Goal: Task Accomplishment & Management: Manage account settings

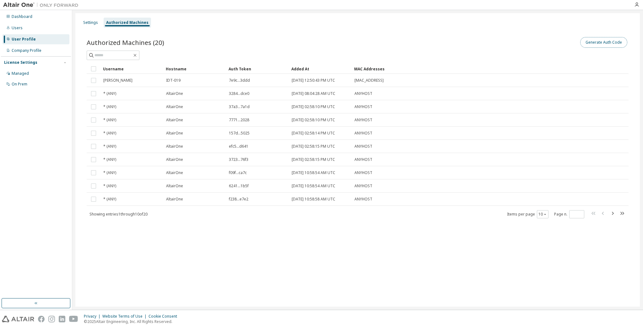
click at [601, 42] on button "Generate Auth Code" at bounding box center [604, 42] width 47 height 11
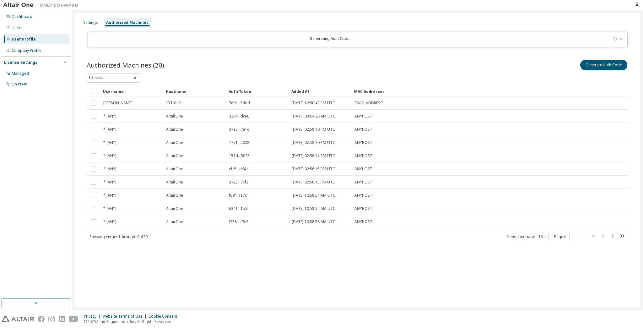
click at [40, 38] on div "User Profile" at bounding box center [36, 39] width 67 height 10
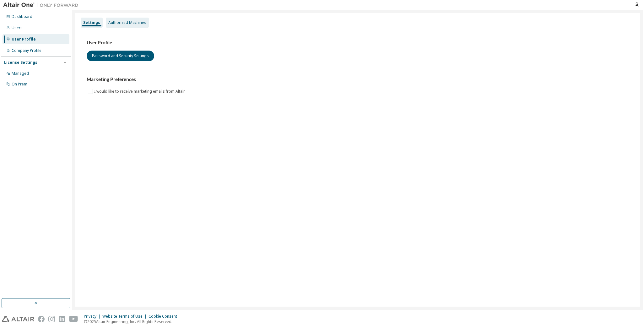
click at [112, 24] on div "Authorized Machines" at bounding box center [127, 22] width 38 height 5
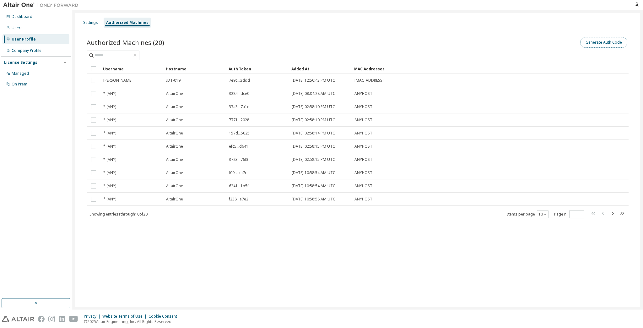
click at [606, 46] on button "Generate Auth Code" at bounding box center [604, 42] width 47 height 11
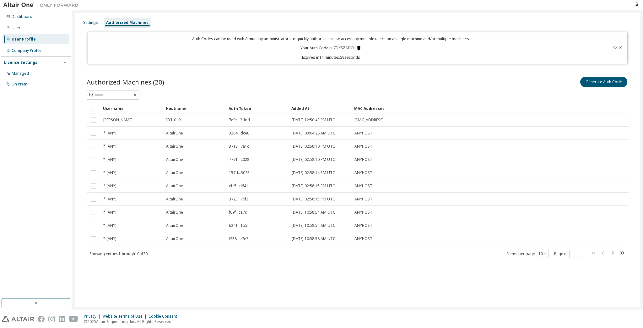
click at [359, 48] on icon at bounding box center [358, 48] width 3 height 4
click at [236, 38] on p "Auth Codes can be used with Almutil by administrators to quickly authorize lice…" at bounding box center [331, 38] width 479 height 5
drag, startPoint x: 216, startPoint y: 37, endPoint x: 350, endPoint y: 41, distance: 133.9
click at [350, 41] on p "Auth Codes can be used with Almutil by administrators to quickly authorize lice…" at bounding box center [331, 38] width 479 height 5
click at [334, 41] on div "Auth Codes can be used with Almutil by administrators to quickly authorize lice…" at bounding box center [331, 48] width 479 height 24
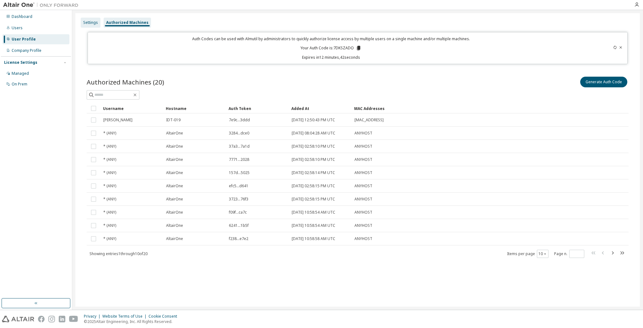
click at [90, 27] on div "Settings" at bounding box center [91, 23] width 20 height 10
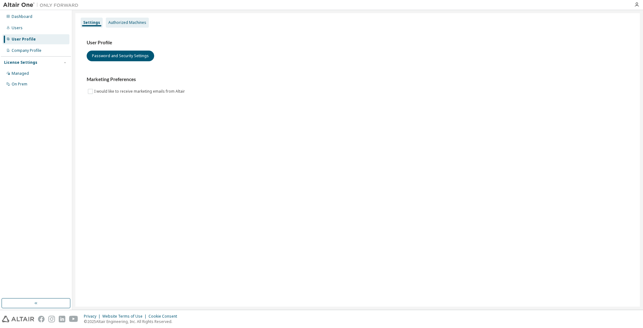
click at [121, 23] on div "Authorized Machines" at bounding box center [127, 22] width 38 height 5
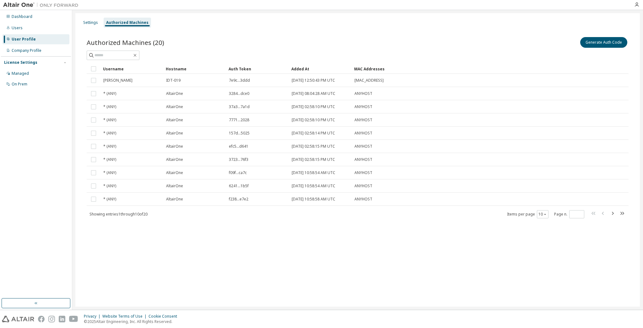
click at [23, 37] on div "User Profile" at bounding box center [24, 39] width 24 height 5
click at [637, 2] on icon "button" at bounding box center [637, 4] width 5 height 5
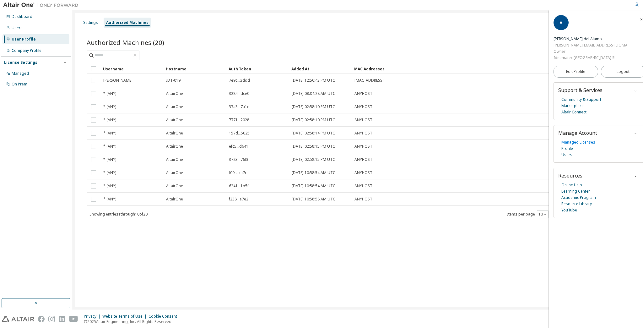
click at [582, 139] on link "Managed Licenses" at bounding box center [579, 142] width 34 height 6
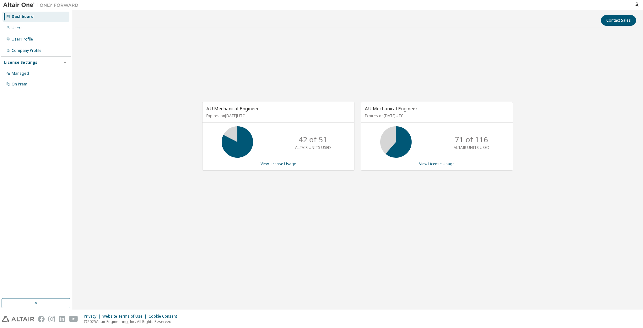
click at [485, 141] on p "71 of 116" at bounding box center [471, 139] width 33 height 11
click at [440, 163] on link "View License Usage" at bounding box center [437, 163] width 36 height 5
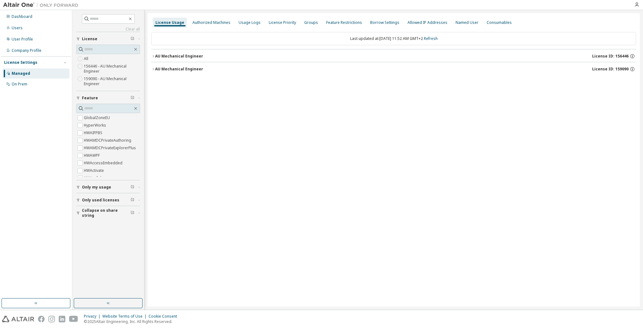
click at [155, 57] on icon "button" at bounding box center [153, 56] width 4 height 4
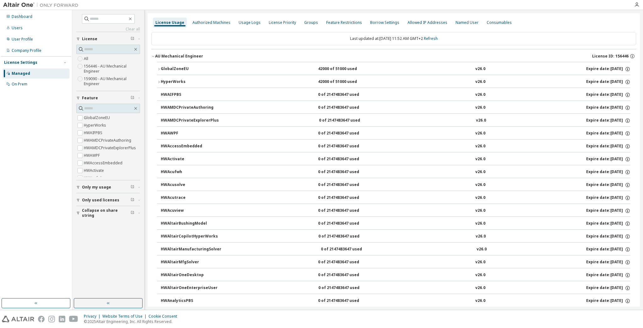
click at [155, 57] on icon "button" at bounding box center [153, 56] width 4 height 4
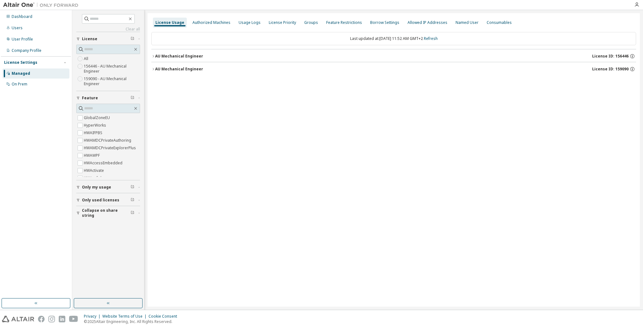
click at [156, 74] on button "AU Mechanical Engineer License ID: 159090" at bounding box center [393, 69] width 485 height 14
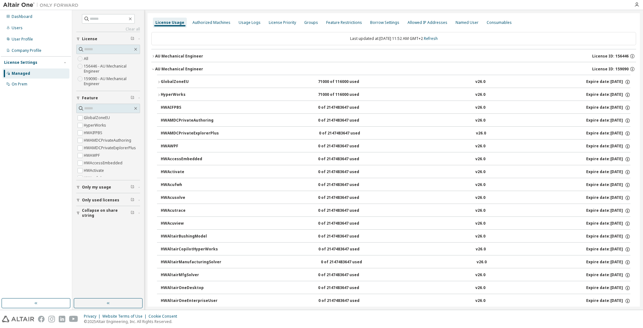
click at [156, 70] on div "AU Mechanical Engineer" at bounding box center [179, 69] width 48 height 5
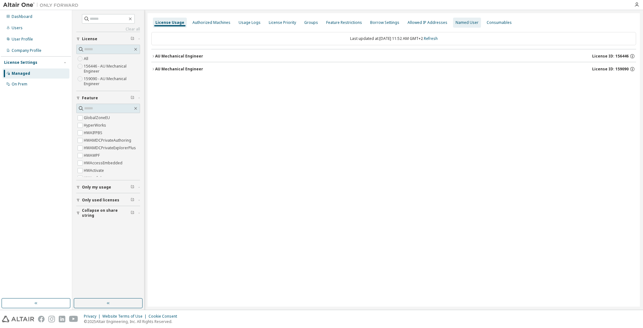
click at [456, 23] on div "Named User" at bounding box center [467, 22] width 23 height 5
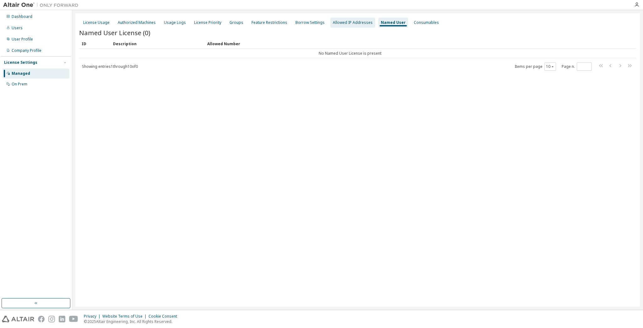
click at [333, 20] on div "Allowed IP Addresses" at bounding box center [353, 22] width 40 height 5
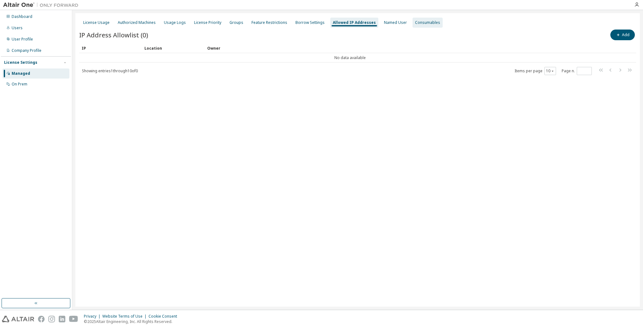
click at [415, 22] on div "Consumables" at bounding box center [427, 22] width 25 height 5
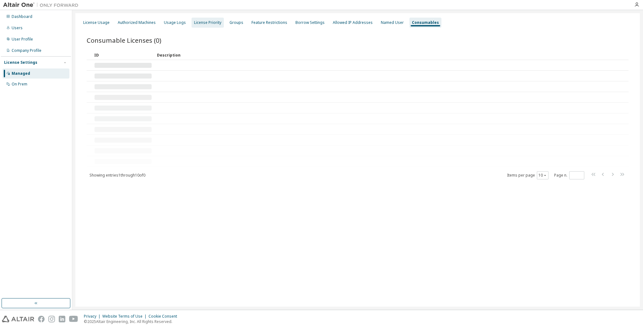
click at [194, 24] on div "License Priority" at bounding box center [207, 22] width 27 height 5
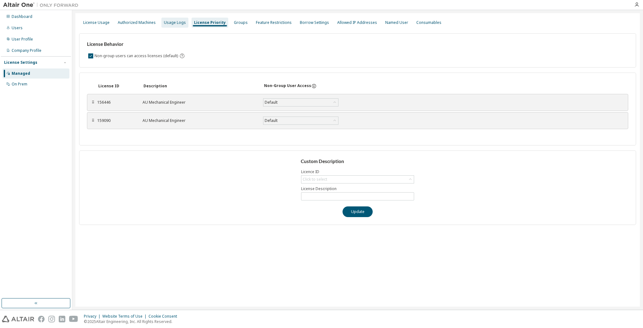
click at [171, 25] on div "Usage Logs" at bounding box center [175, 22] width 22 height 5
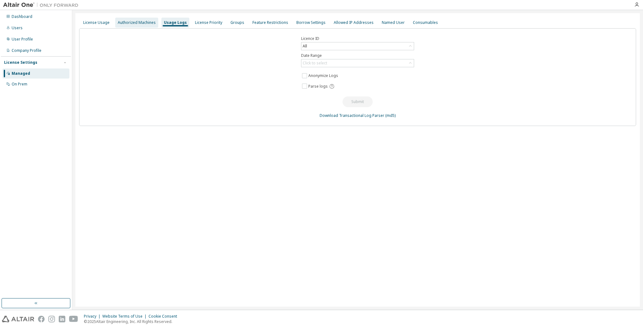
click at [143, 22] on div "Authorized Machines" at bounding box center [137, 22] width 38 height 5
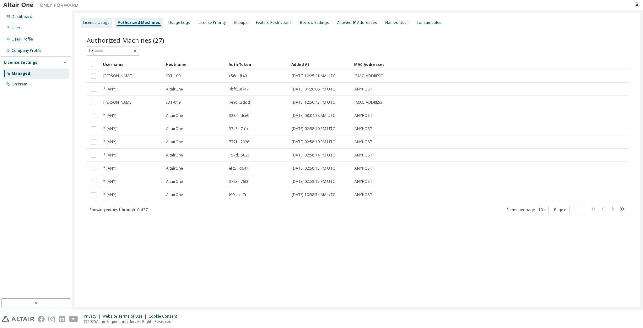
click at [86, 24] on div "License Usage" at bounding box center [96, 22] width 26 height 5
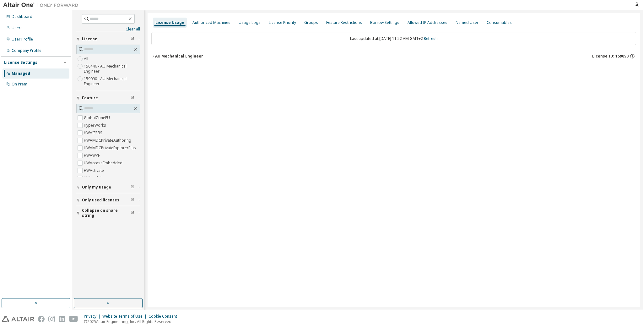
click at [19, 77] on div "Managed" at bounding box center [36, 73] width 67 height 10
click at [23, 74] on div "Managed" at bounding box center [21, 73] width 19 height 5
click at [17, 38] on div "User Profile" at bounding box center [22, 39] width 21 height 5
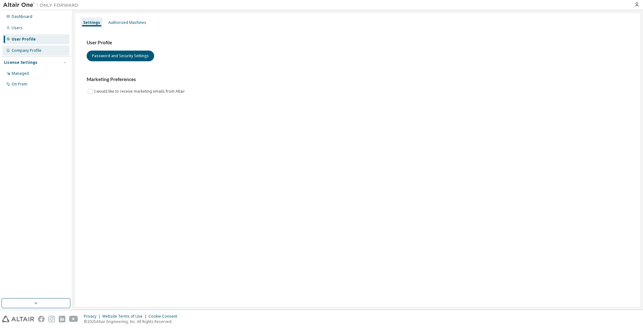
click at [42, 49] on div "Company Profile" at bounding box center [36, 51] width 67 height 10
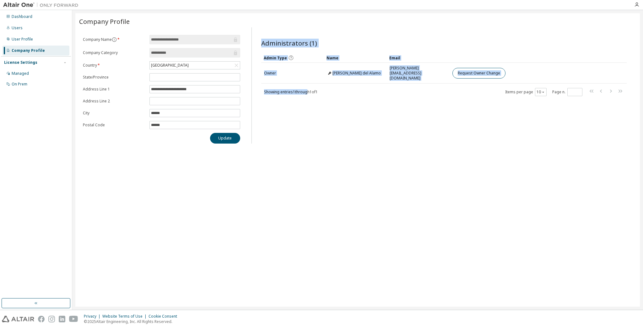
drag, startPoint x: 306, startPoint y: 87, endPoint x: 280, endPoint y: 91, distance: 26.4
click at [280, 91] on div "Administrators (1) Clear Load Save Save As Field Operator Value Select filter S…" at bounding box center [444, 87] width 381 height 112
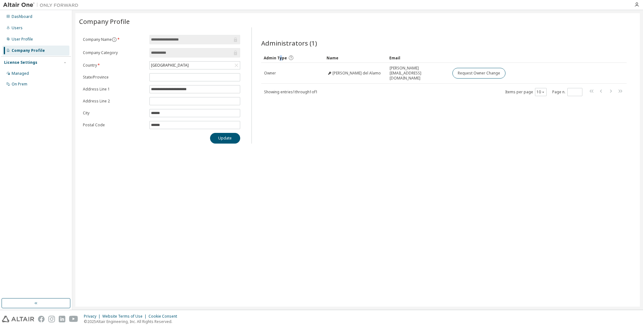
click at [280, 54] on div "Admin Type" at bounding box center [293, 58] width 58 height 10
click at [26, 41] on div "User Profile" at bounding box center [22, 39] width 21 height 5
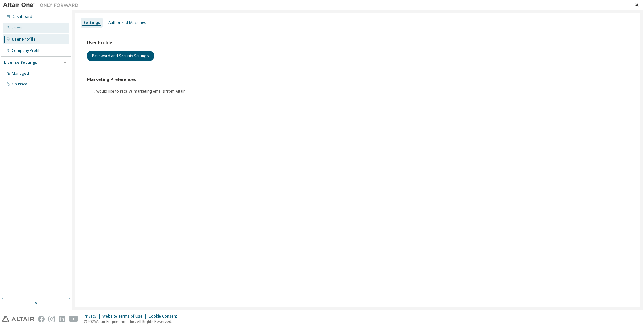
click at [33, 29] on div "Users" at bounding box center [36, 28] width 67 height 10
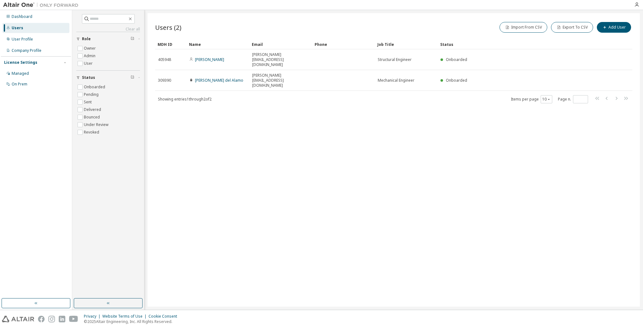
click at [303, 96] on div "Users (2) Import From CSV Export To CSV Add User Clear Load Save Save As Field …" at bounding box center [394, 159] width 493 height 293
click at [613, 27] on button "Add User" at bounding box center [614, 27] width 34 height 11
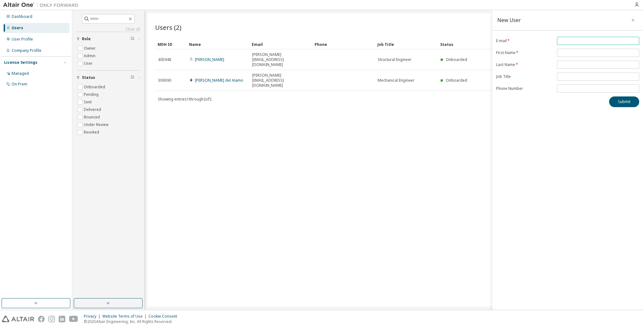
click at [577, 43] on span at bounding box center [598, 41] width 82 height 8
click at [577, 40] on input "email" at bounding box center [598, 40] width 79 height 5
type input "******"
type input "*******"
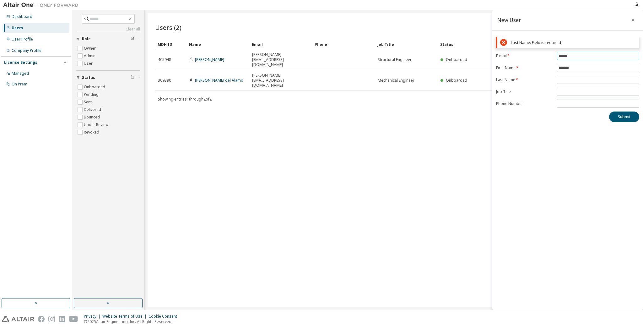
click at [568, 57] on input "******" at bounding box center [598, 55] width 79 height 5
click at [574, 68] on input "*******" at bounding box center [598, 67] width 79 height 5
drag, startPoint x: 581, startPoint y: 67, endPoint x: 526, endPoint y: 64, distance: 55.3
click at [526, 64] on form "E-mail * ****** First Name * ******* Last Name * Job Title Phone Number" at bounding box center [567, 80] width 143 height 56
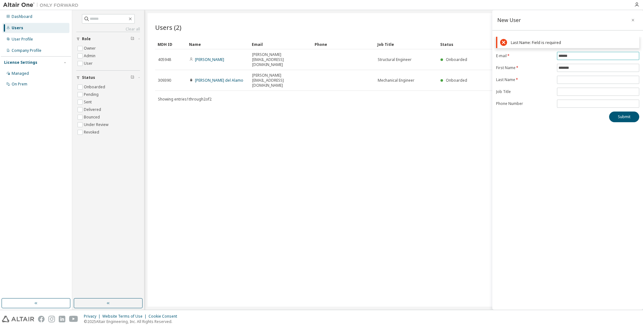
drag, startPoint x: 570, startPoint y: 57, endPoint x: 509, endPoint y: 54, distance: 61.6
click at [509, 54] on form "E-mail * ****** First Name * ******* Last Name * Job Title Phone Number" at bounding box center [567, 80] width 143 height 56
paste input "**********"
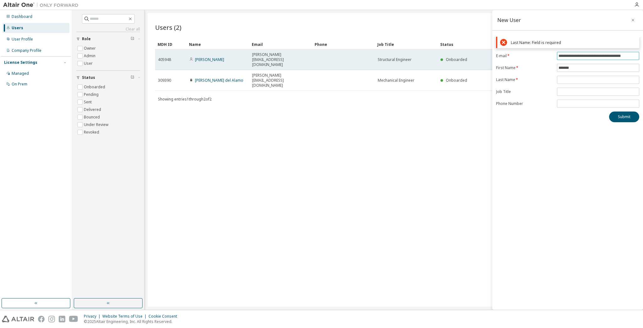
drag, startPoint x: 587, startPoint y: 54, endPoint x: 434, endPoint y: 53, distance: 152.7
click at [434, 53] on main "**********" at bounding box center [357, 160] width 571 height 300
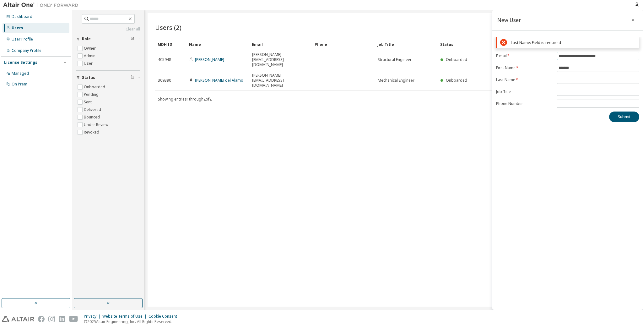
click at [621, 53] on input "**********" at bounding box center [598, 55] width 79 height 5
type input "**********"
click at [598, 64] on span "*******" at bounding box center [598, 68] width 82 height 8
click at [568, 68] on input "*******" at bounding box center [598, 67] width 79 height 5
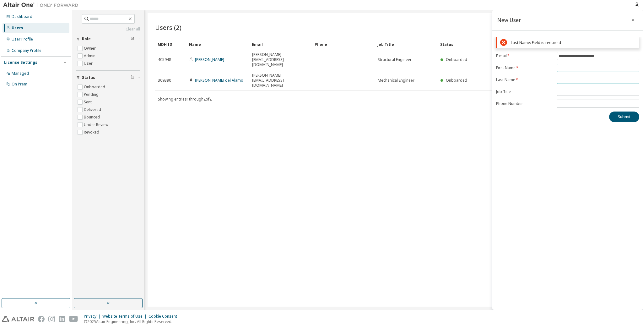
click at [566, 78] on form "**********" at bounding box center [567, 80] width 143 height 56
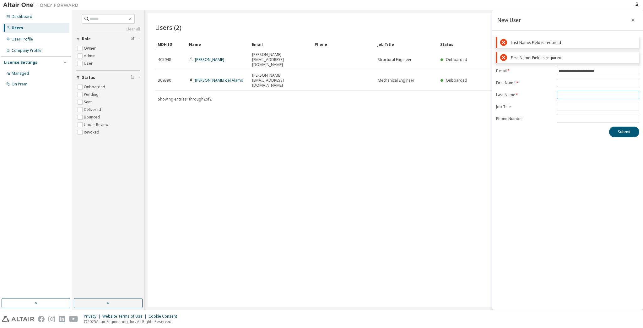
paste input "*******"
type input "*******"
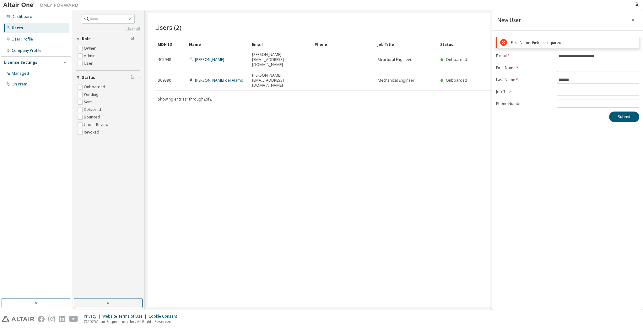
click at [565, 81] on form "**********" at bounding box center [567, 80] width 143 height 56
type input "******"
click at [567, 94] on div "**********" at bounding box center [568, 79] width 151 height 85
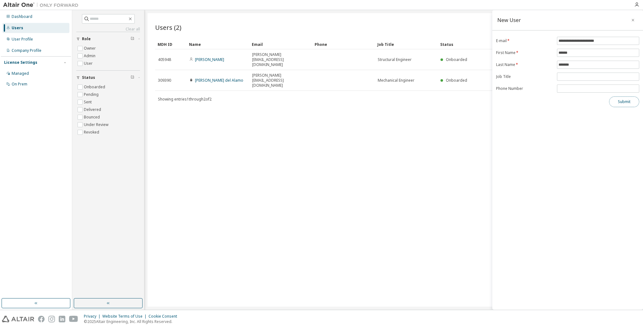
click at [625, 101] on button "Submit" at bounding box center [625, 101] width 30 height 11
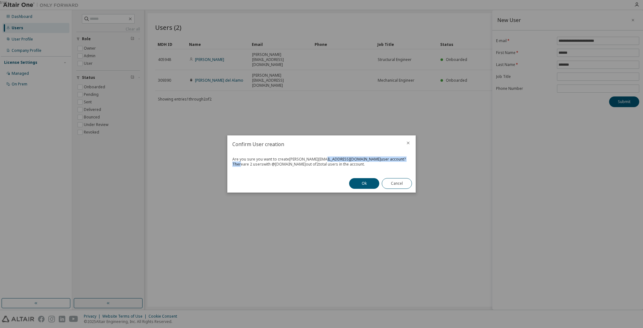
drag, startPoint x: 241, startPoint y: 162, endPoint x: 324, endPoint y: 161, distance: 82.6
click at [324, 161] on div "Are you sure you want to create j.stuermer@ideematec.de user account? There are…" at bounding box center [321, 163] width 189 height 21
click at [313, 165] on div "There are 2 users with @ ideematec.de out of 2 total users in the account." at bounding box center [321, 164] width 178 height 5
click at [359, 183] on button "Ok" at bounding box center [364, 183] width 30 height 11
drag, startPoint x: 288, startPoint y: 162, endPoint x: 274, endPoint y: 157, distance: 15.1
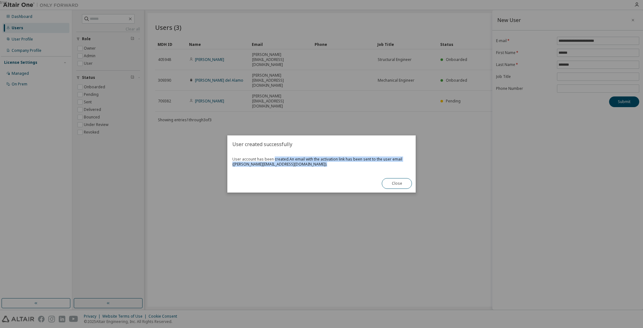
click at [274, 157] on span "User account has been created. An email with the activation link has been sent …" at bounding box center [321, 162] width 178 height 10
click at [398, 185] on button "Close" at bounding box center [397, 183] width 30 height 11
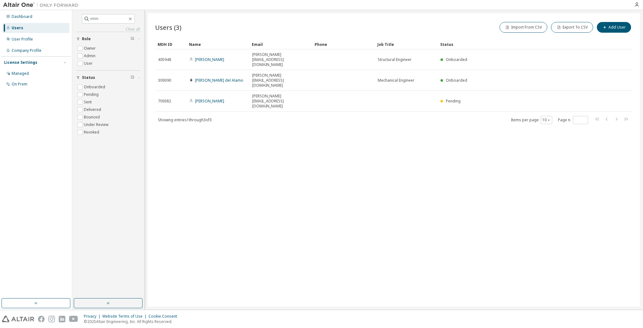
click at [387, 185] on div "Users (3) Import From CSV Export To CSV Add User Clear Load Save Save As Field …" at bounding box center [394, 159] width 493 height 293
click at [20, 40] on div "User Profile" at bounding box center [22, 39] width 21 height 5
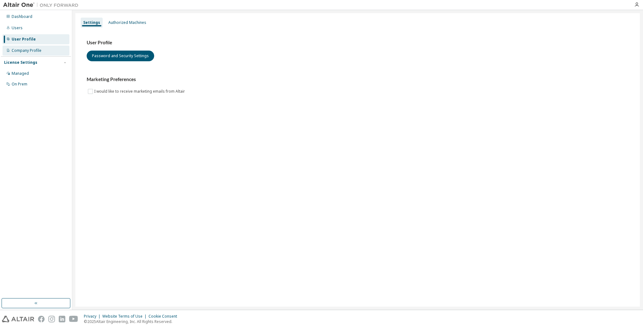
click at [38, 47] on div "Company Profile" at bounding box center [36, 51] width 67 height 10
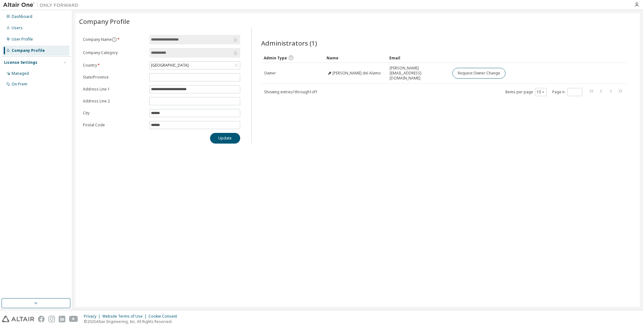
click at [26, 62] on div "License Settings" at bounding box center [20, 62] width 33 height 5
click at [26, 58] on div "License Settings Managed On Prem" at bounding box center [36, 62] width 70 height 12
click at [26, 62] on div "License Settings" at bounding box center [20, 62] width 33 height 5
drag, startPoint x: 21, startPoint y: 83, endPoint x: 19, endPoint y: 79, distance: 4.5
click at [21, 83] on div "On Prem" at bounding box center [20, 84] width 16 height 5
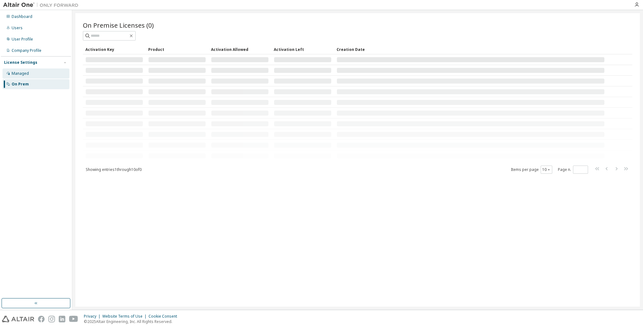
click at [23, 72] on div "Managed" at bounding box center [20, 73] width 17 height 5
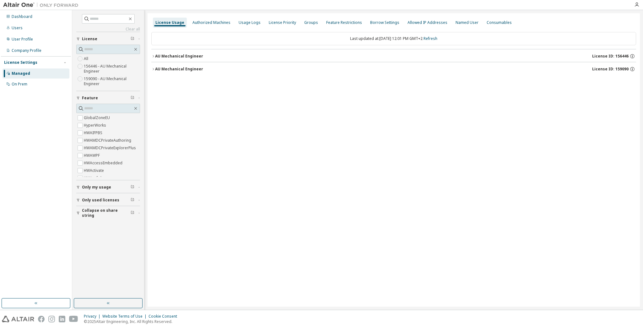
click at [150, 68] on div "License Usage Authorized Machines Usage Logs License Priority Groups Feature Re…" at bounding box center [394, 159] width 493 height 293
click at [155, 68] on icon "button" at bounding box center [153, 69] width 4 height 4
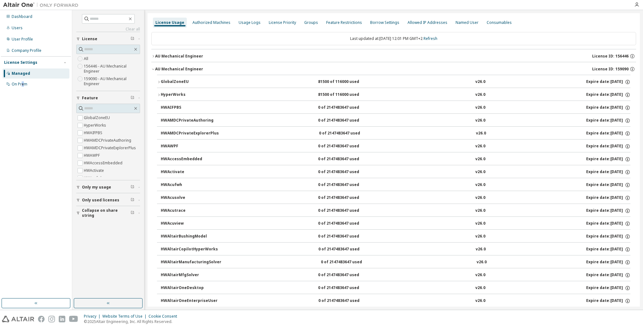
click at [23, 124] on div "Dashboard Users User Profile Company Profile License Settings Managed On Prem" at bounding box center [36, 154] width 70 height 287
click at [31, 35] on div "User Profile" at bounding box center [36, 39] width 67 height 10
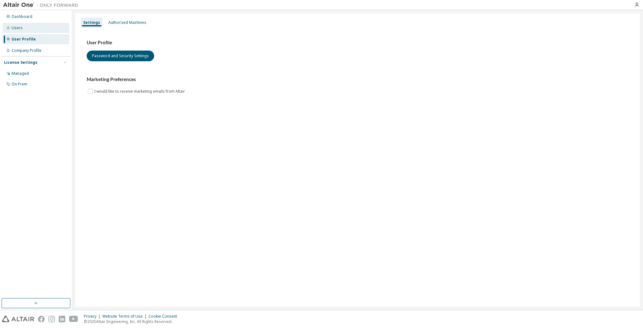
click at [21, 26] on div "Users" at bounding box center [17, 27] width 11 height 5
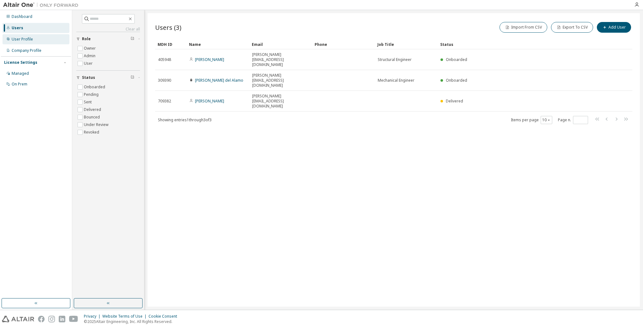
click at [29, 42] on div "User Profile" at bounding box center [36, 39] width 67 height 10
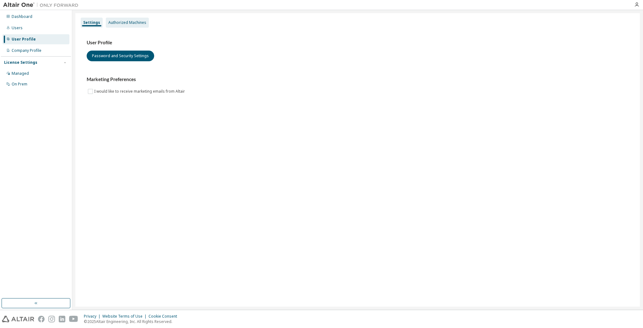
click at [123, 25] on div "Authorized Machines" at bounding box center [127, 22] width 38 height 5
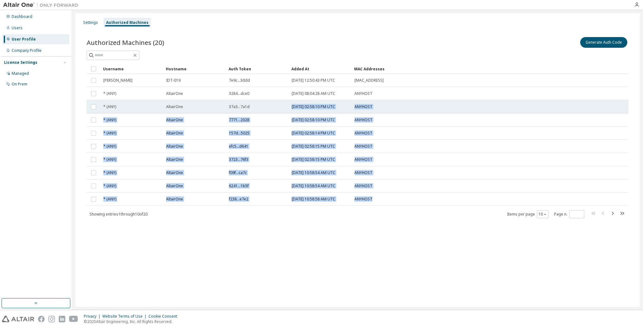
drag, startPoint x: 380, startPoint y: 199, endPoint x: 263, endPoint y: 101, distance: 152.8
click at [263, 101] on tbody "v.criado IDT-019 7e9c...3ddd 2022-06-30 12:50:43 PM UTC E0:4F:43:E6:DD:63 * (AN…" at bounding box center [358, 140] width 542 height 132
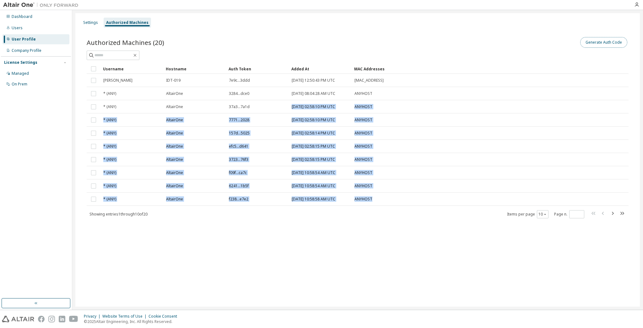
click at [591, 40] on button "Generate Auth Code" at bounding box center [604, 42] width 47 height 11
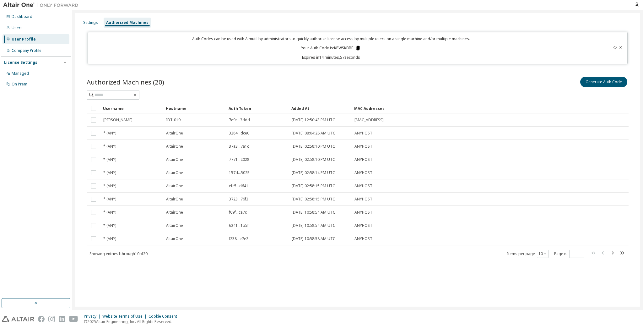
click at [358, 46] on icon at bounding box center [358, 48] width 6 height 6
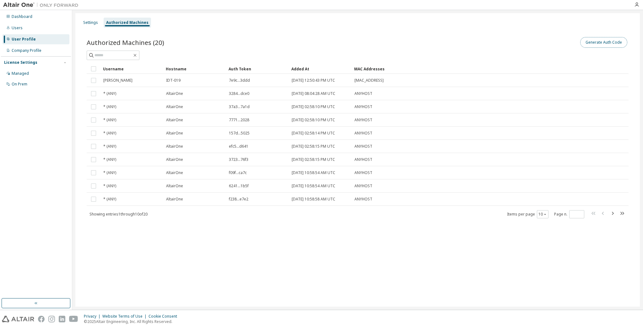
click at [607, 39] on button "Generate Auth Code" at bounding box center [604, 42] width 47 height 11
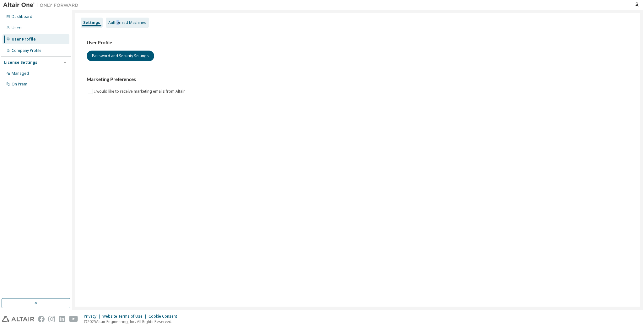
drag, startPoint x: 117, startPoint y: 17, endPoint x: 111, endPoint y: 19, distance: 6.4
click at [113, 17] on div "Settings Authorized Machines" at bounding box center [357, 22] width 557 height 11
click at [111, 22] on div "Authorized Machines" at bounding box center [127, 22] width 38 height 5
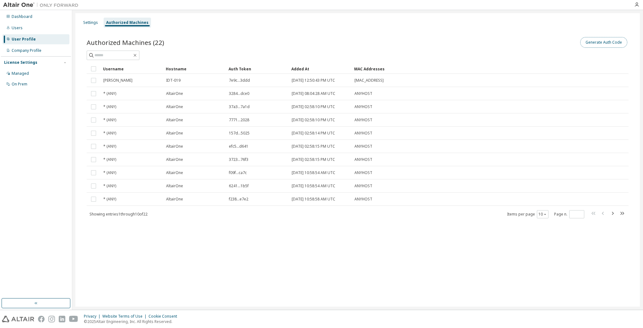
click at [601, 40] on button "Generate Auth Code" at bounding box center [604, 42] width 47 height 11
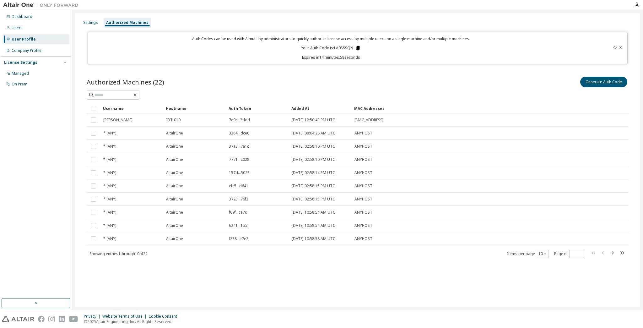
click at [358, 45] on icon at bounding box center [358, 48] width 6 height 6
click at [8, 155] on div "Dashboard Users User Profile Company Profile License Settings Managed On Prem" at bounding box center [36, 154] width 70 height 287
click at [23, 70] on div "Managed" at bounding box center [36, 73] width 67 height 10
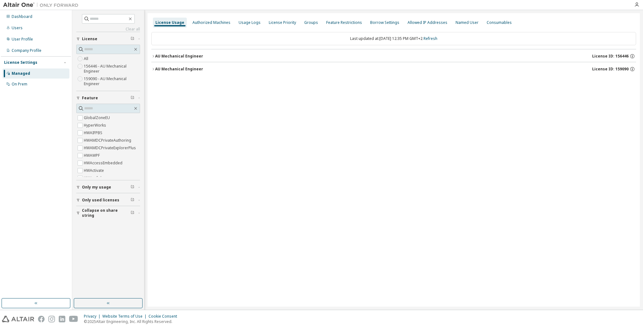
click at [280, 103] on div "License Usage Authorized Machines Usage Logs License Priority Groups Feature Re…" at bounding box center [394, 159] width 493 height 293
click at [22, 38] on div "User Profile" at bounding box center [22, 39] width 21 height 5
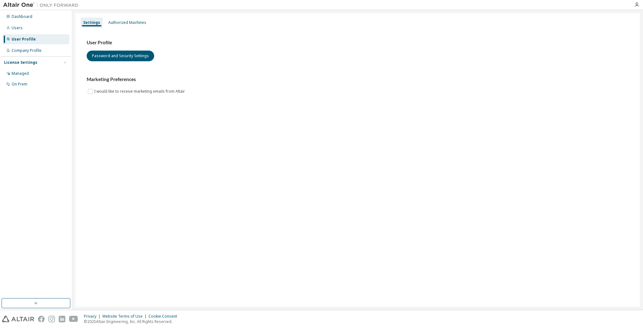
click at [190, 27] on div "Settings Authorized Machines" at bounding box center [357, 22] width 557 height 11
